Goal: Information Seeking & Learning: Learn about a topic

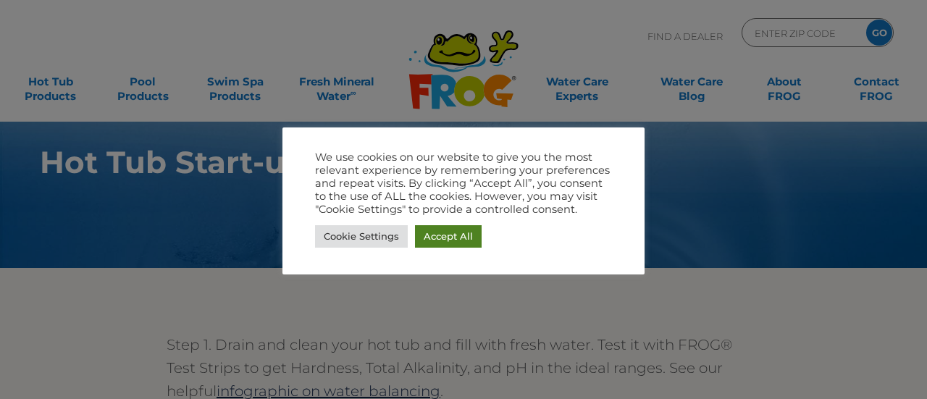
click at [453, 238] on link "Accept All" at bounding box center [448, 236] width 67 height 22
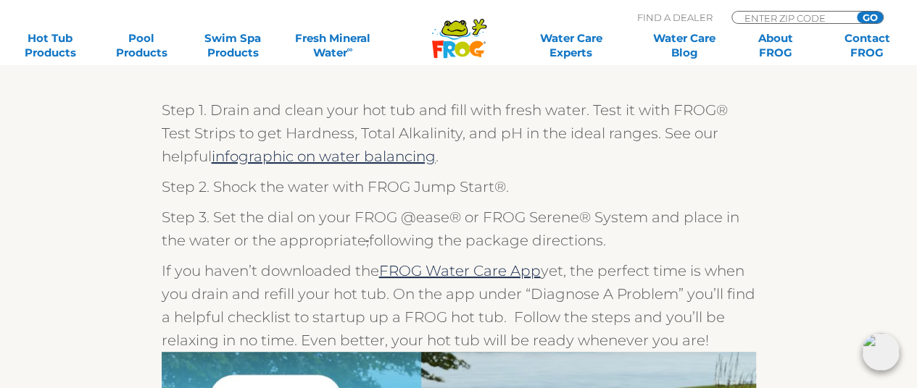
scroll to position [239, 0]
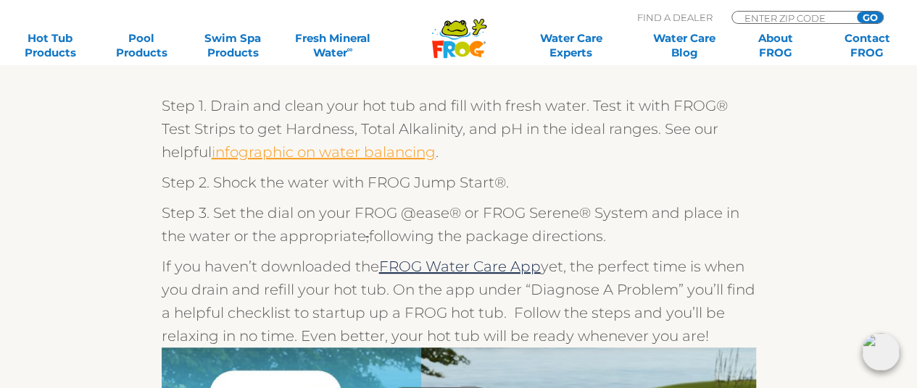
click at [280, 150] on link "infographic on water balancing" at bounding box center [324, 151] width 224 height 17
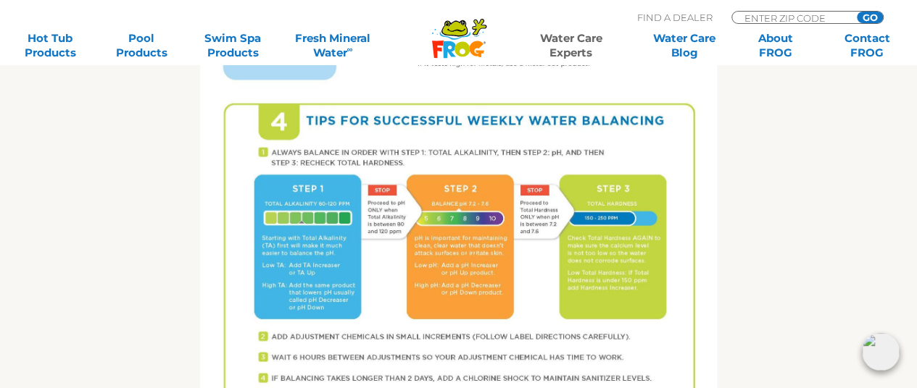
scroll to position [974, 0]
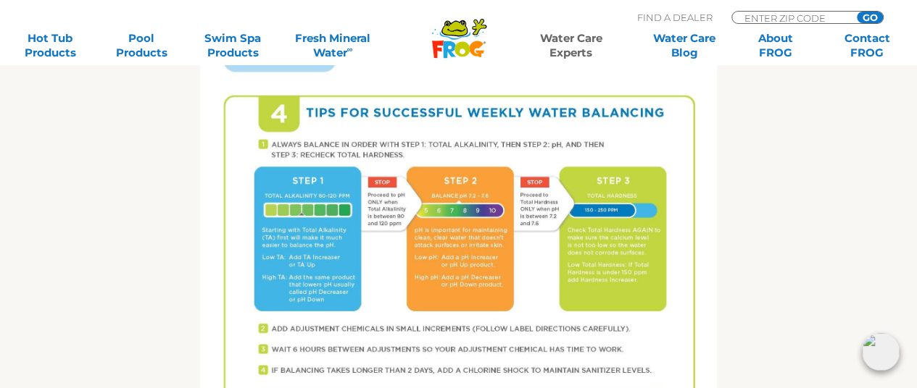
drag, startPoint x: 101, startPoint y: 311, endPoint x: 142, endPoint y: 243, distance: 79.6
click at [142, 243] on div "Get the FROG ® Water Balancing Guide that makes it easy! Follow 4 Tips for succ…" at bounding box center [458, 15] width 891 height 1110
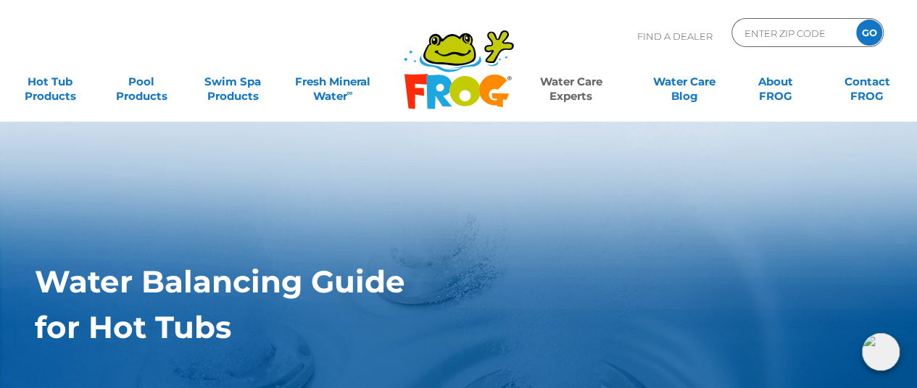
scroll to position [0, 0]
